Goal: Information Seeking & Learning: Learn about a topic

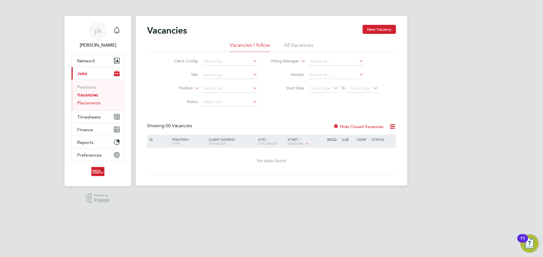
click at [90, 102] on link "Placements" at bounding box center [88, 102] width 23 height 5
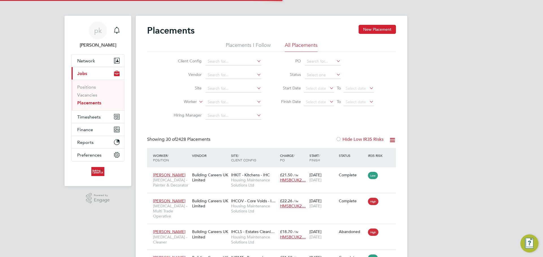
click at [328, 88] on icon at bounding box center [328, 88] width 0 height 8
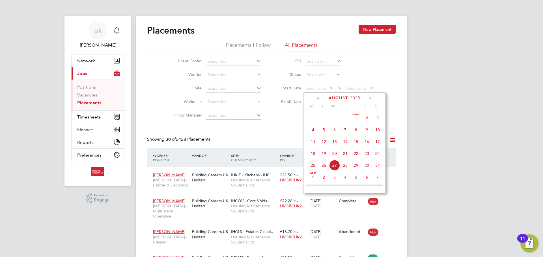
click at [357, 123] on span "Aug 1" at bounding box center [355, 118] width 11 height 11
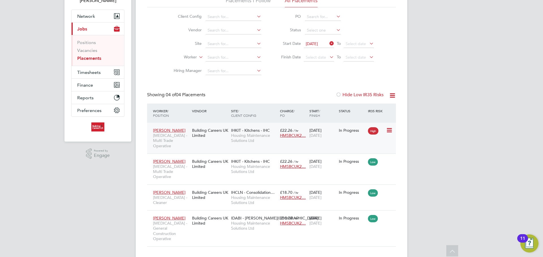
click at [196, 138] on div "Building Careers UK Limited" at bounding box center [209, 133] width 39 height 16
click at [220, 157] on div "Building Careers UK Limited" at bounding box center [209, 164] width 39 height 16
click at [220, 189] on div "Building Careers UK Limited" at bounding box center [209, 195] width 39 height 16
click at [198, 213] on div "Building Careers UK Limited" at bounding box center [209, 221] width 39 height 16
click at [505, 110] on div "pk patryk klimorowski Notifications Applications: Network Team Members Business…" at bounding box center [271, 114] width 543 height 318
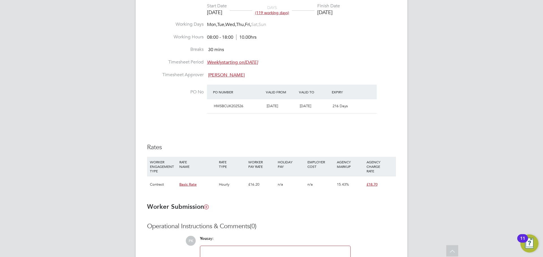
scroll to position [254, 0]
